Goal: Task Accomplishment & Management: Use online tool/utility

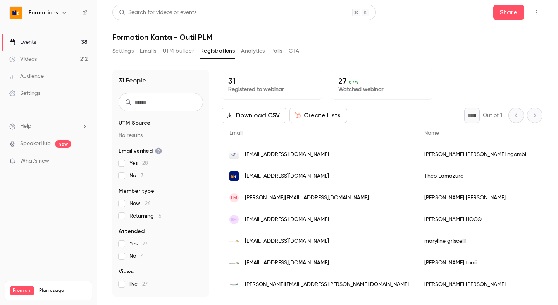
click at [41, 38] on link "Events 38" at bounding box center [48, 42] width 97 height 17
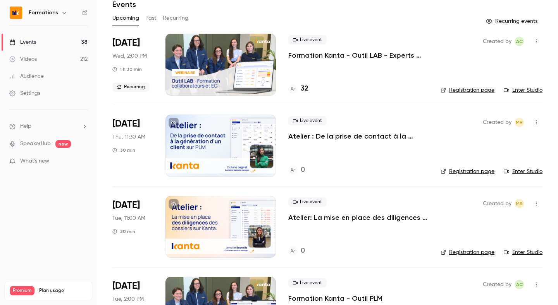
scroll to position [40, 0]
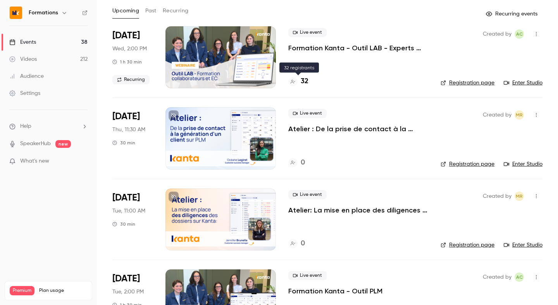
click at [303, 79] on h4 "32" at bounding box center [305, 81] width 8 height 10
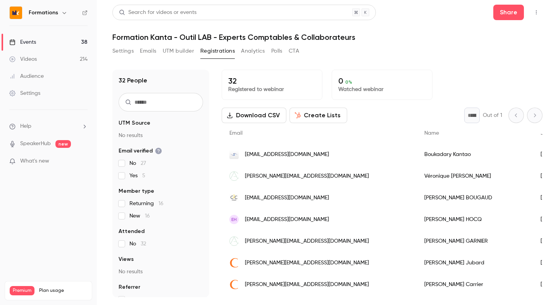
click at [153, 109] on input "text" at bounding box center [161, 102] width 84 height 19
click at [186, 105] on input "text" at bounding box center [161, 102] width 84 height 19
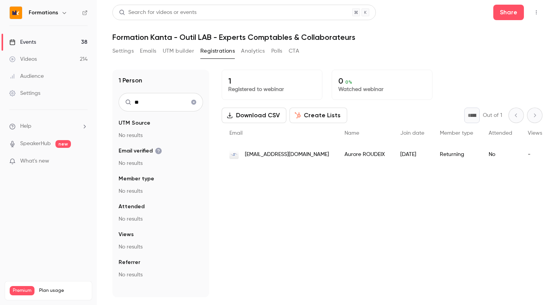
type input "*"
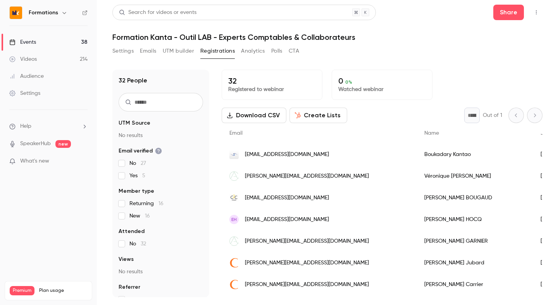
click at [50, 40] on link "Events 38" at bounding box center [48, 42] width 97 height 17
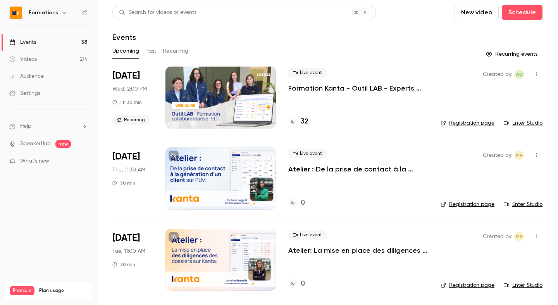
click at [457, 122] on link "Registration page" at bounding box center [468, 123] width 54 height 8
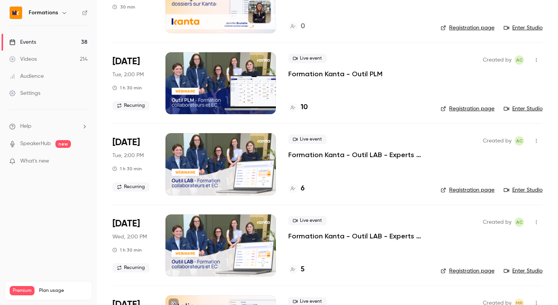
scroll to position [263, 0]
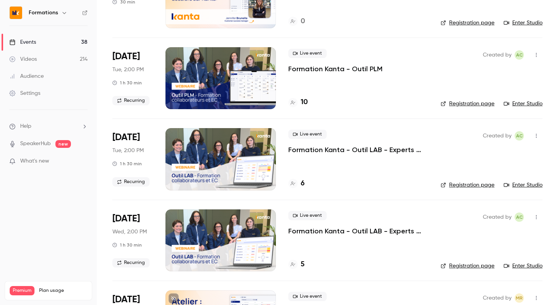
click at [459, 103] on link "Registration page" at bounding box center [468, 104] width 54 height 8
